Goal: Task Accomplishment & Management: Manage account settings

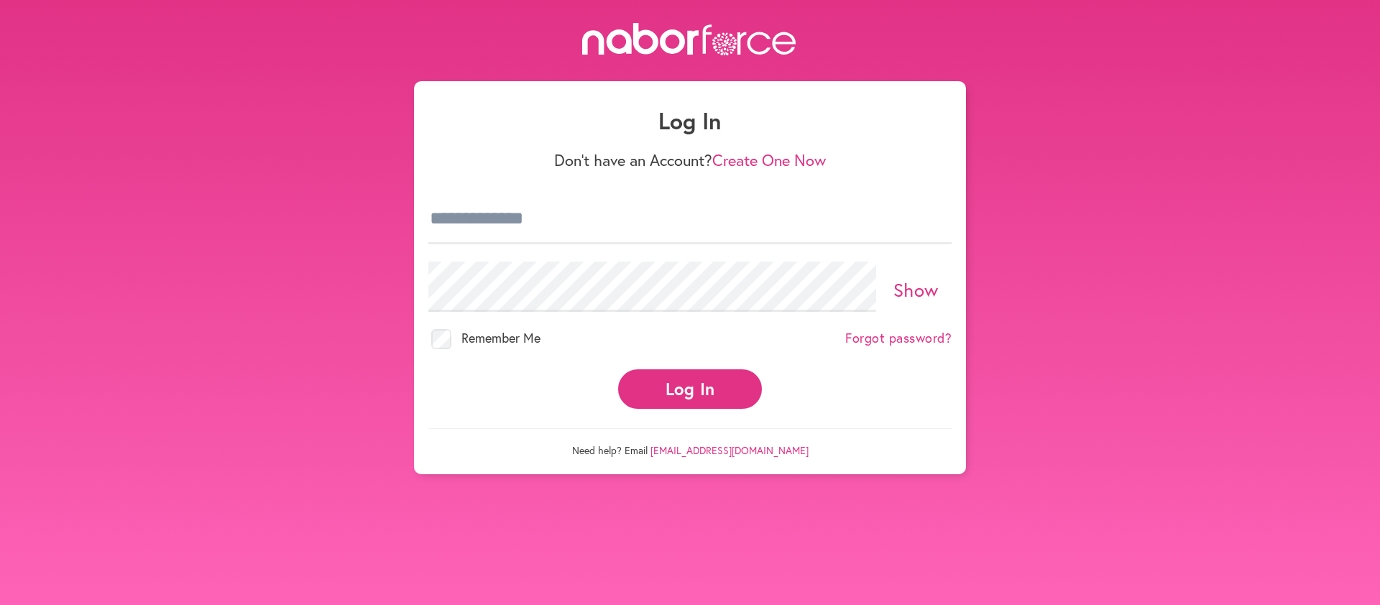
click at [692, 382] on button "Log In" at bounding box center [690, 390] width 144 height 40
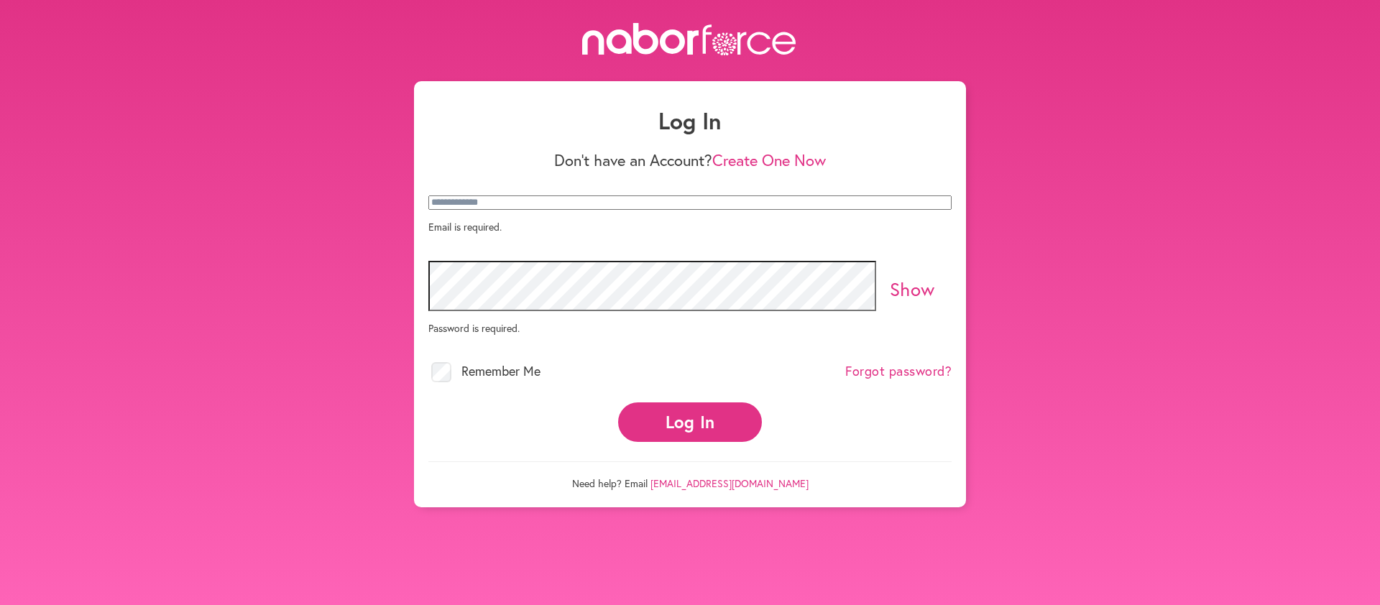
click at [441, 234] on p "Email is required." at bounding box center [689, 227] width 523 height 14
click at [457, 234] on p "Email is required." at bounding box center [689, 227] width 523 height 14
click at [495, 234] on p "Email is required." at bounding box center [689, 227] width 523 height 14
click at [497, 234] on p "Email is required." at bounding box center [689, 227] width 523 height 14
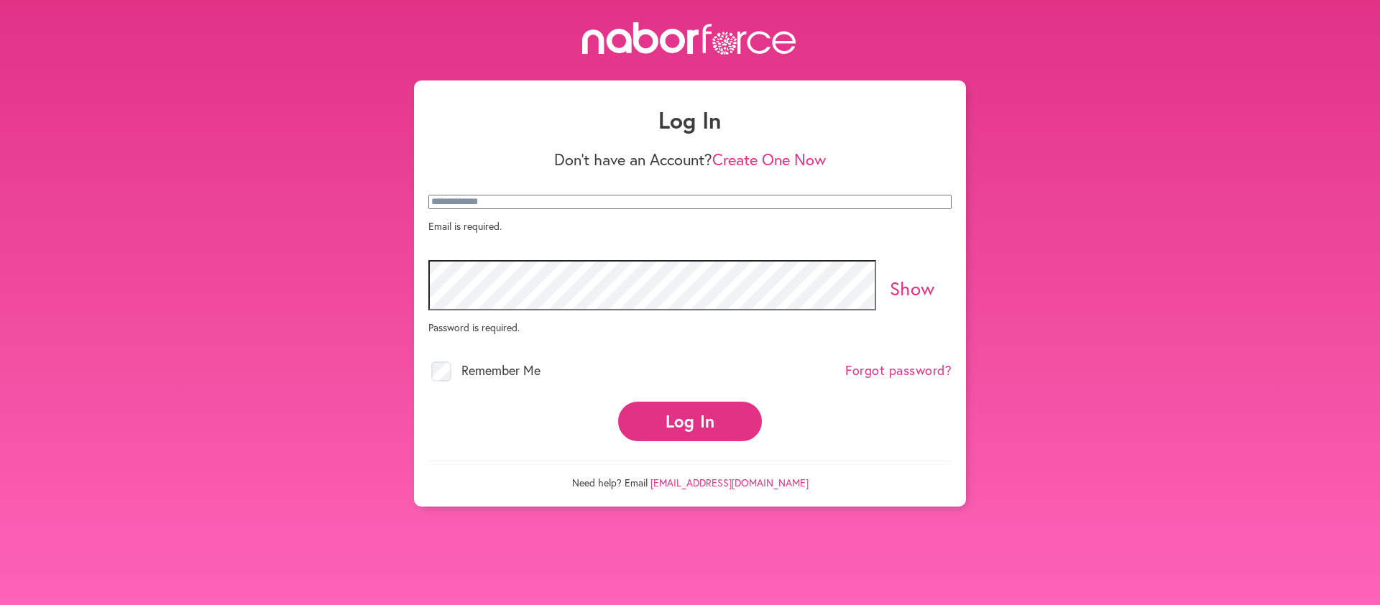
click at [501, 233] on p "Email is required." at bounding box center [689, 226] width 523 height 14
click at [940, 208] on input "email" at bounding box center [689, 201] width 523 height 14
type input "**********"
click at [917, 280] on link "Show" at bounding box center [912, 288] width 45 height 24
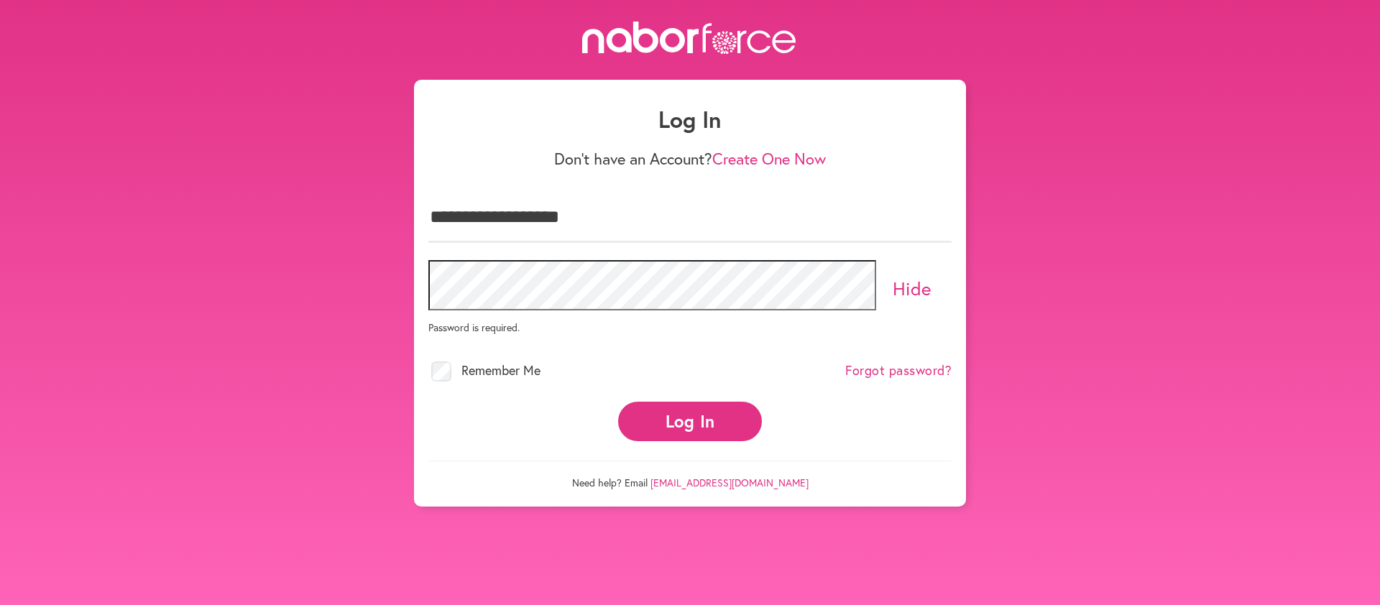
click at [432, 306] on div "Hide Password is required." at bounding box center [689, 302] width 523 height 101
click at [666, 412] on button "Log In" at bounding box center [690, 422] width 144 height 40
click at [451, 321] on p "Password is required." at bounding box center [689, 328] width 523 height 14
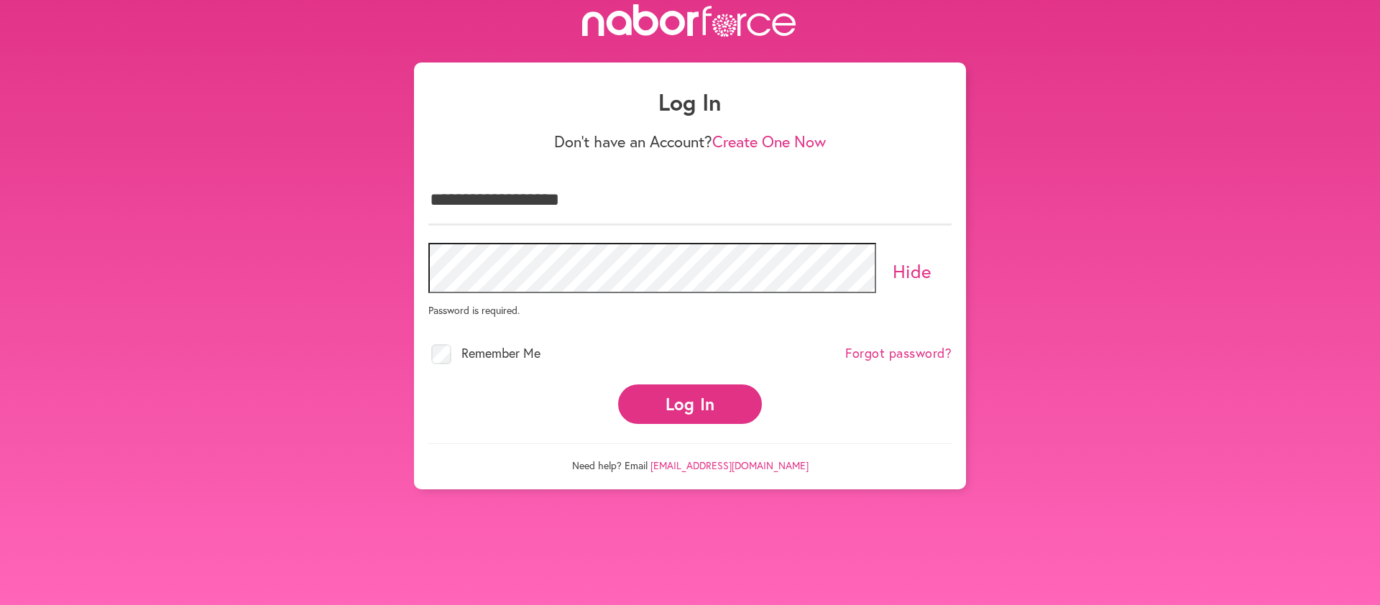
scroll to position [17, 0]
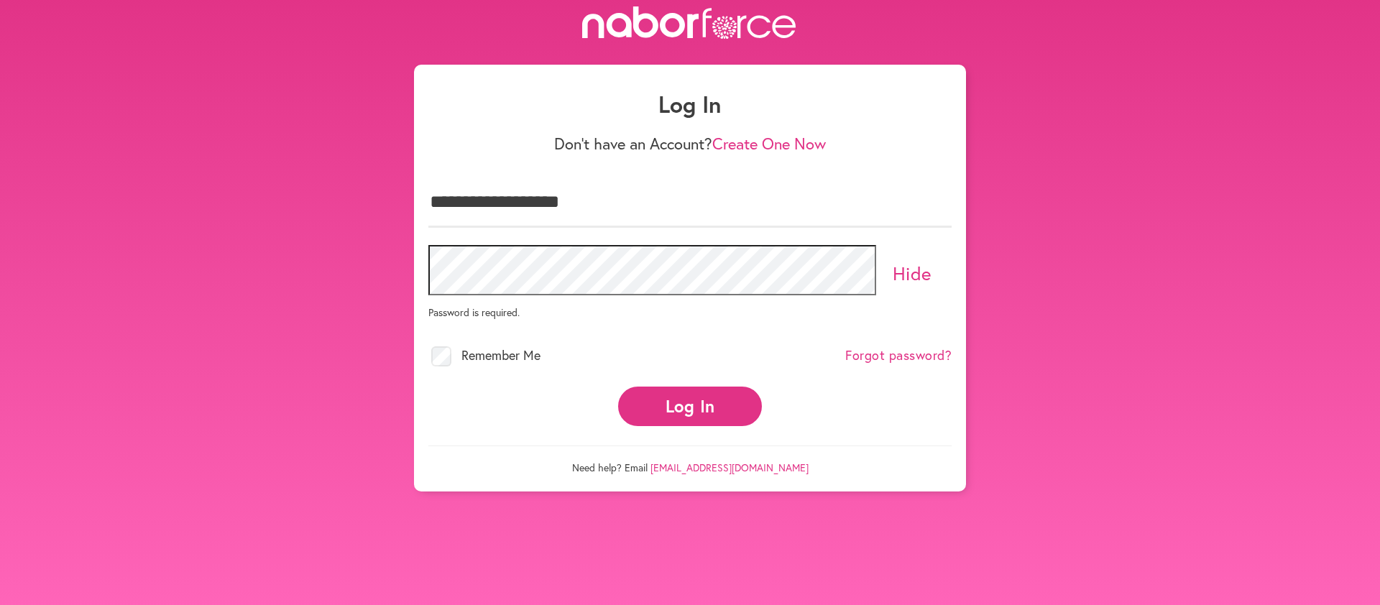
click at [914, 262] on link "Hide" at bounding box center [913, 273] width 40 height 24
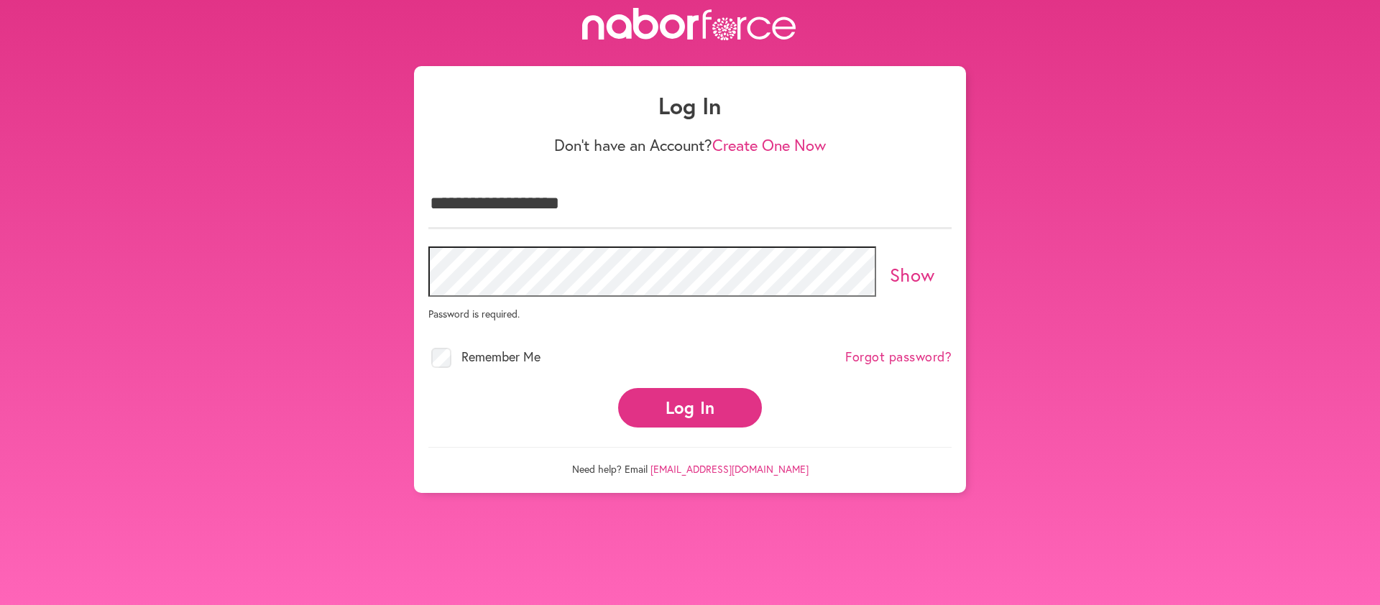
click at [464, 307] on p "Password is required." at bounding box center [689, 314] width 523 height 14
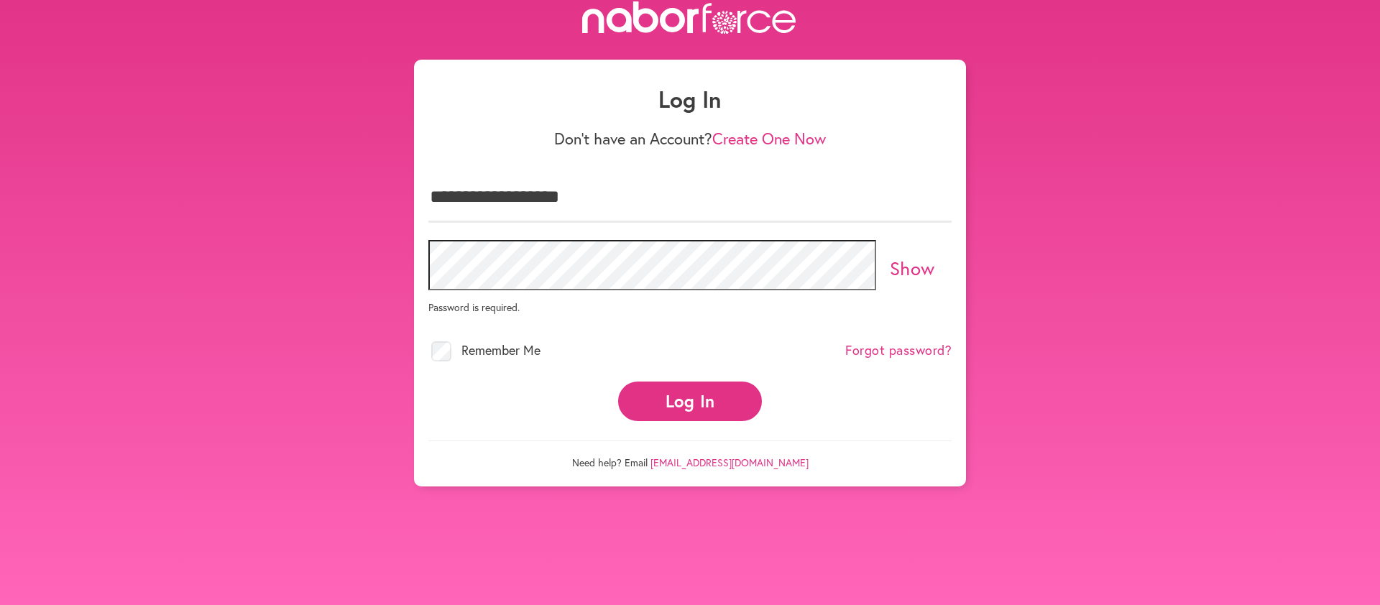
click at [517, 301] on p "Password is required." at bounding box center [689, 308] width 523 height 14
click at [451, 301] on p "Password is required." at bounding box center [689, 308] width 523 height 14
click at [479, 301] on p "Password is required." at bounding box center [689, 308] width 523 height 14
click at [907, 260] on link "Show" at bounding box center [912, 268] width 45 height 24
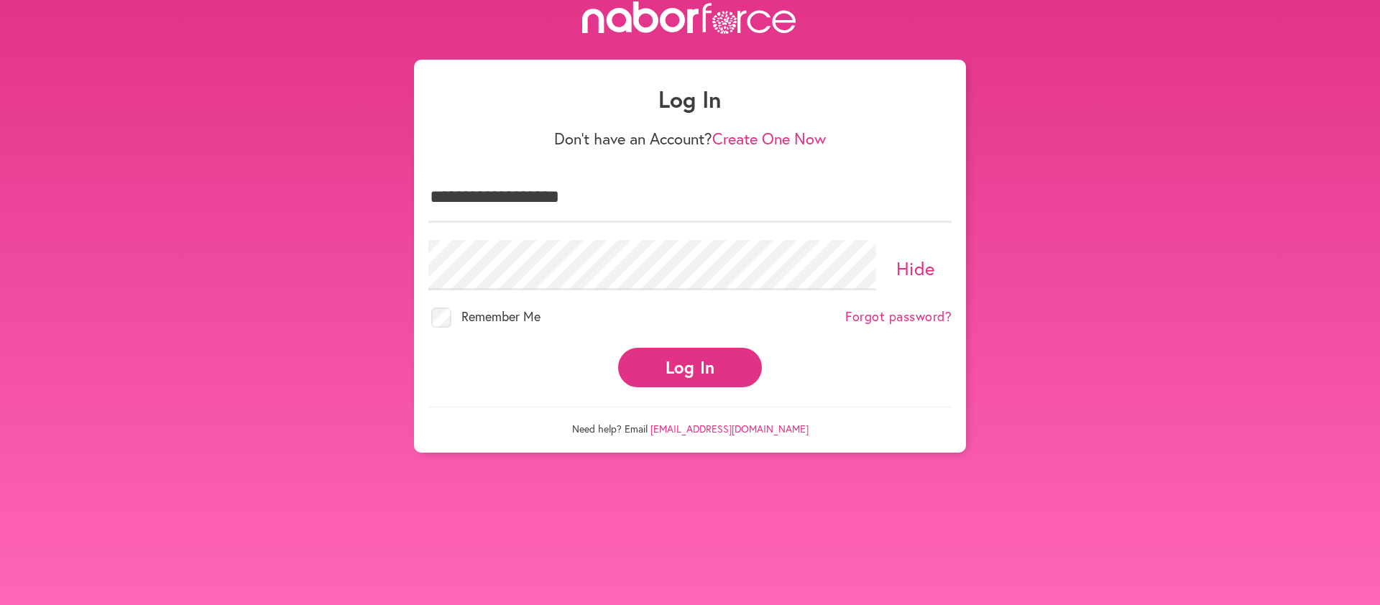
click at [676, 356] on button "Log In" at bounding box center [690, 368] width 144 height 40
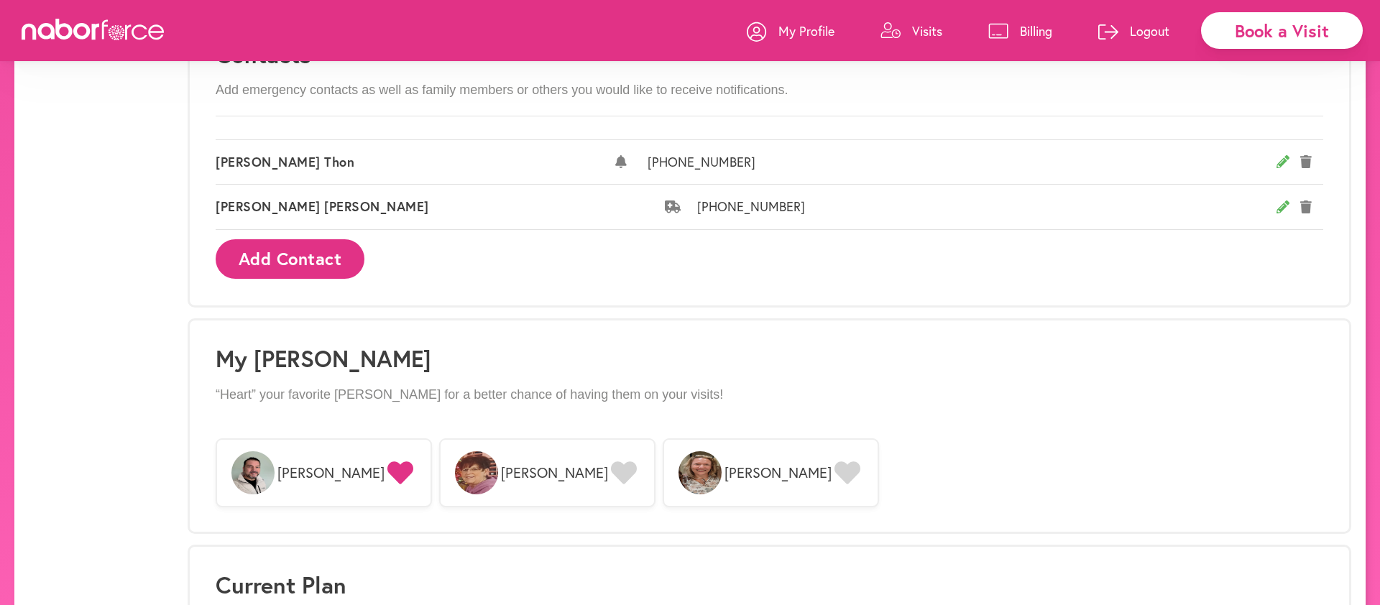
scroll to position [873, 0]
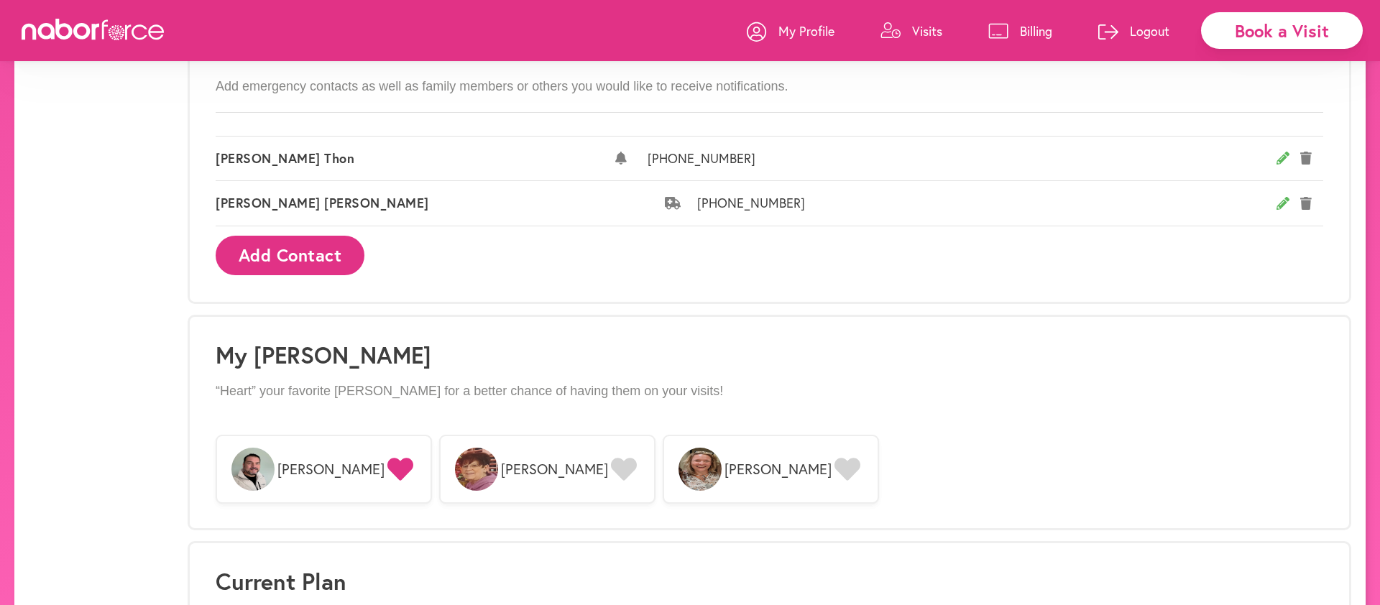
click at [835, 462] on icon at bounding box center [848, 470] width 26 height 23
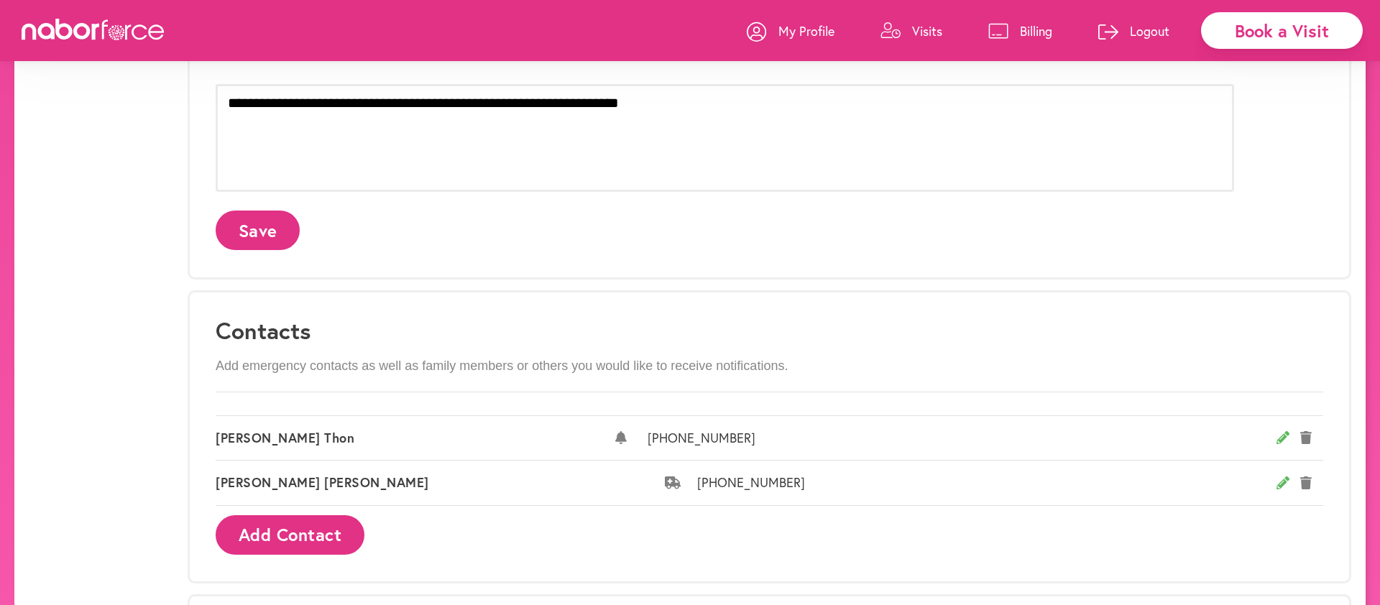
scroll to position [560, 0]
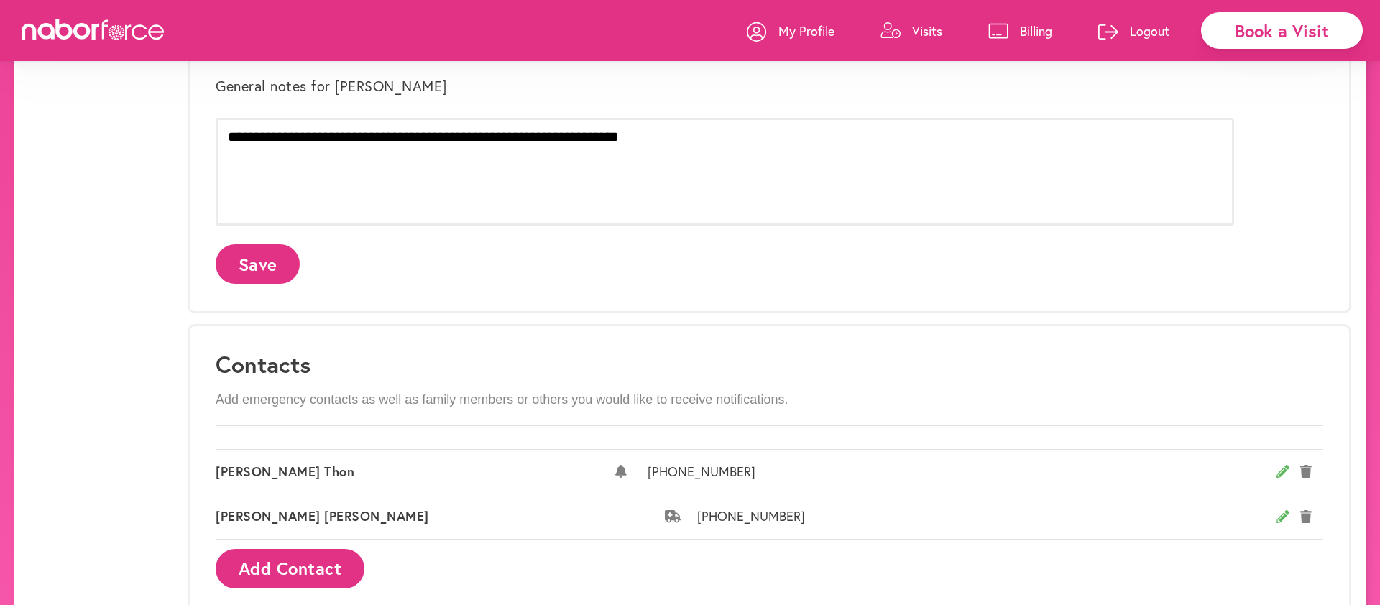
click at [1027, 28] on p "Billing" at bounding box center [1036, 30] width 32 height 17
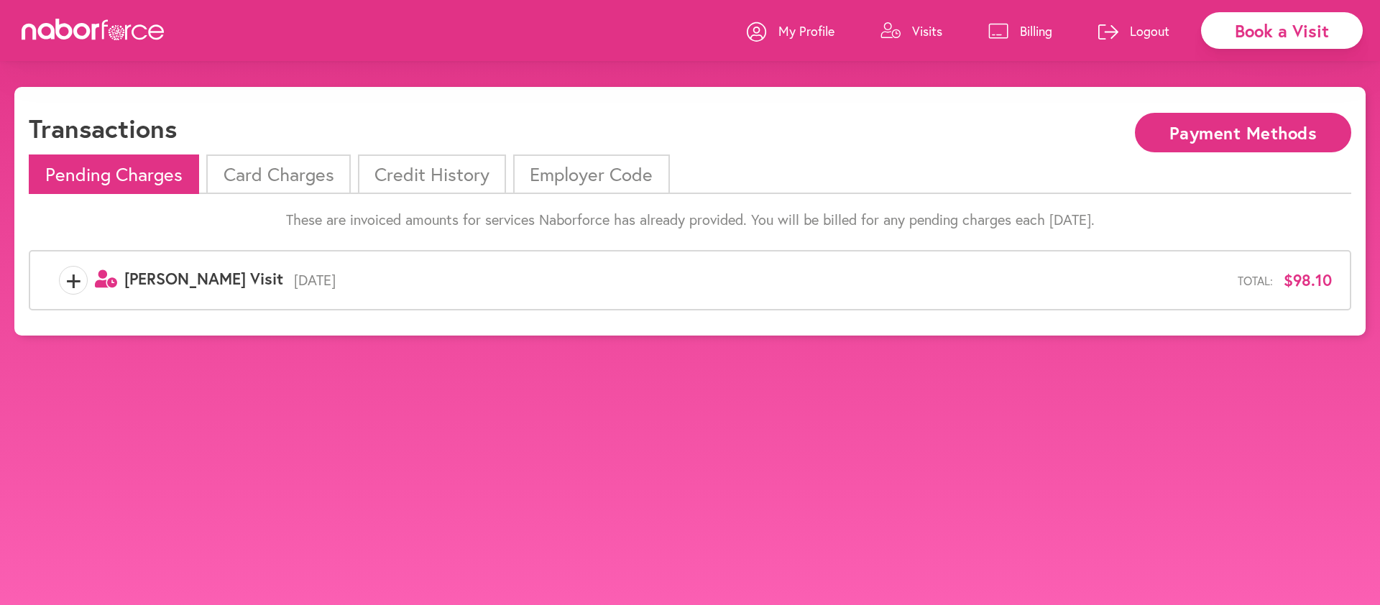
scroll to position [4, 0]
click at [302, 175] on li "Card Charges" at bounding box center [278, 174] width 144 height 40
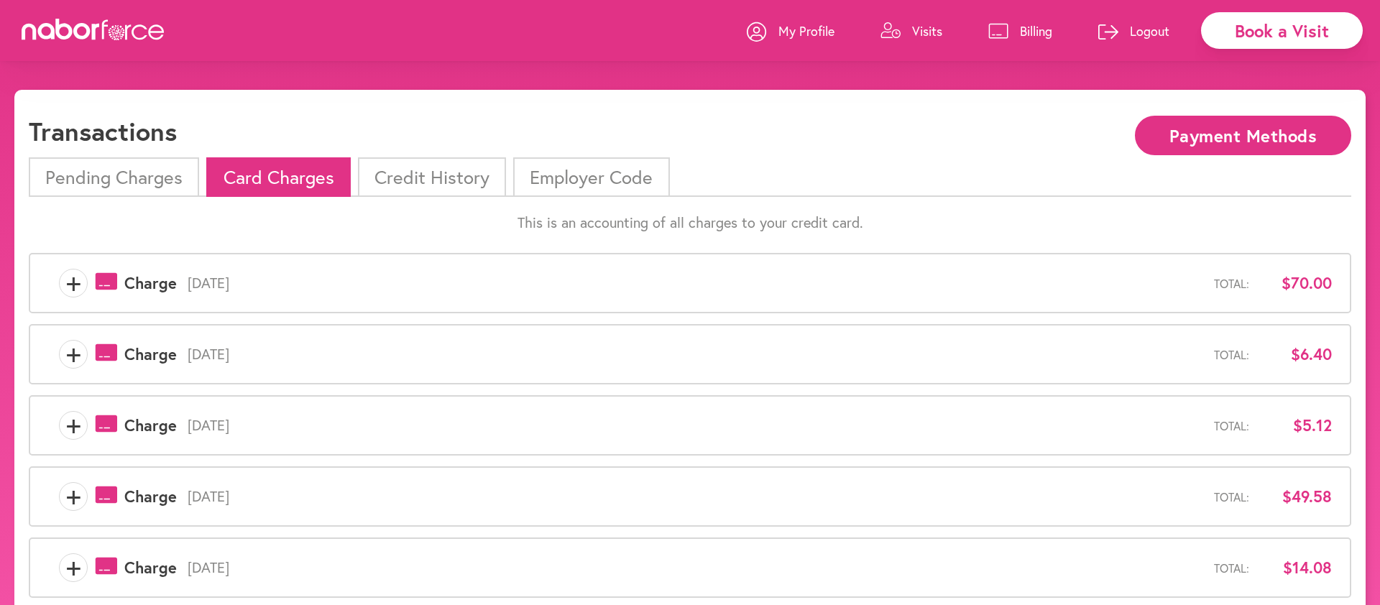
click at [1143, 27] on p "Logout" at bounding box center [1150, 30] width 40 height 17
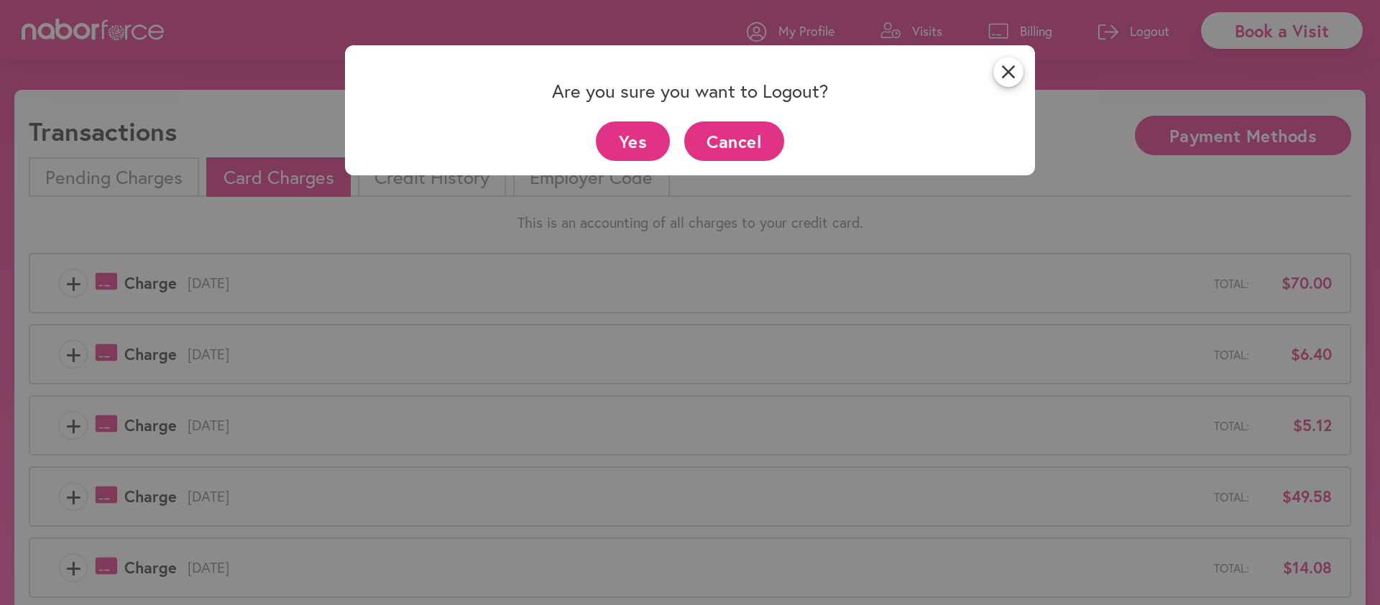
click at [641, 137] on button "Yes" at bounding box center [633, 141] width 74 height 40
